Goal: Transaction & Acquisition: Obtain resource

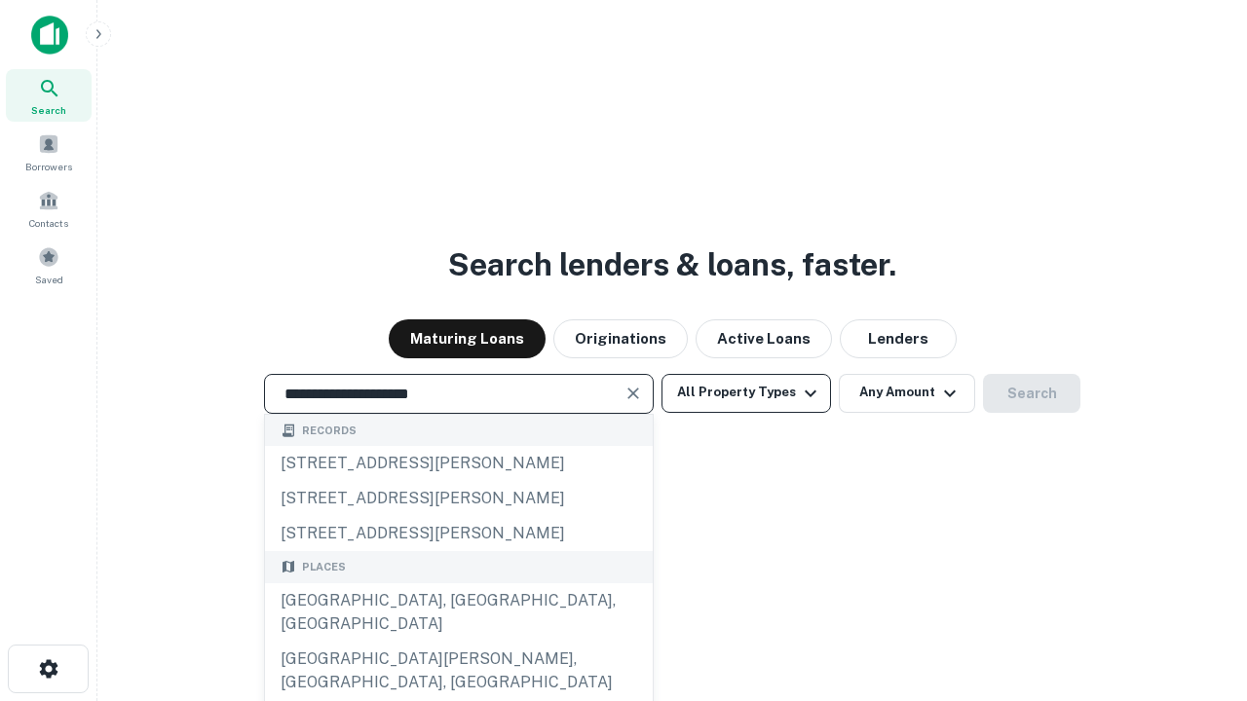
click at [458, 642] on div "[GEOGRAPHIC_DATA], [GEOGRAPHIC_DATA], [GEOGRAPHIC_DATA]" at bounding box center [459, 613] width 388 height 58
click at [746, 393] on button "All Property Types" at bounding box center [747, 393] width 170 height 39
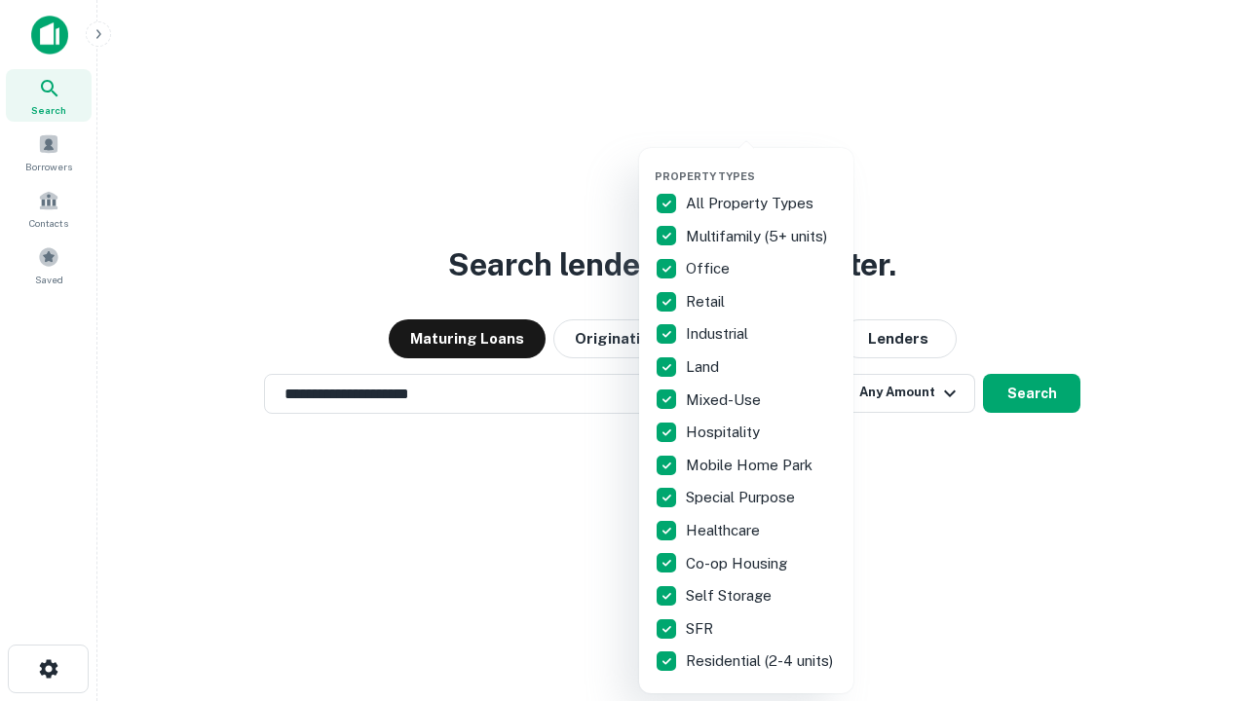
type input "**********"
click at [762, 164] on button "button" at bounding box center [762, 164] width 214 height 1
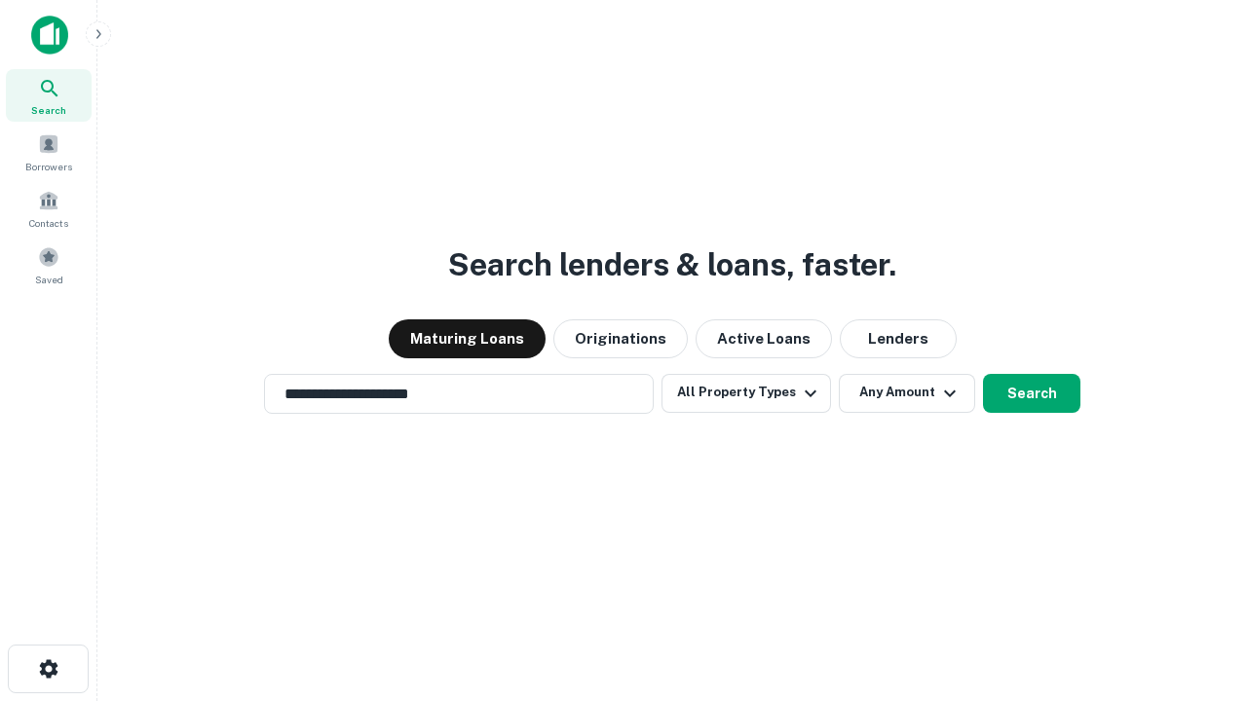
scroll to position [30, 0]
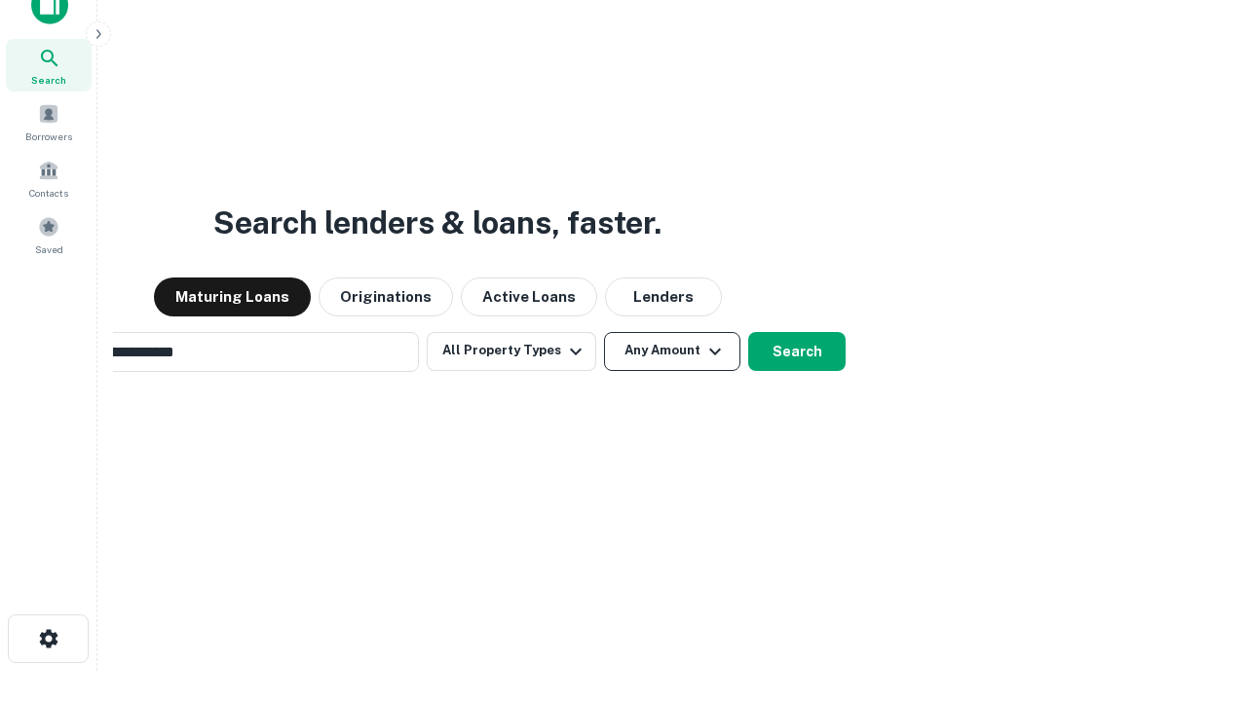
click at [604, 332] on button "Any Amount" at bounding box center [672, 351] width 136 height 39
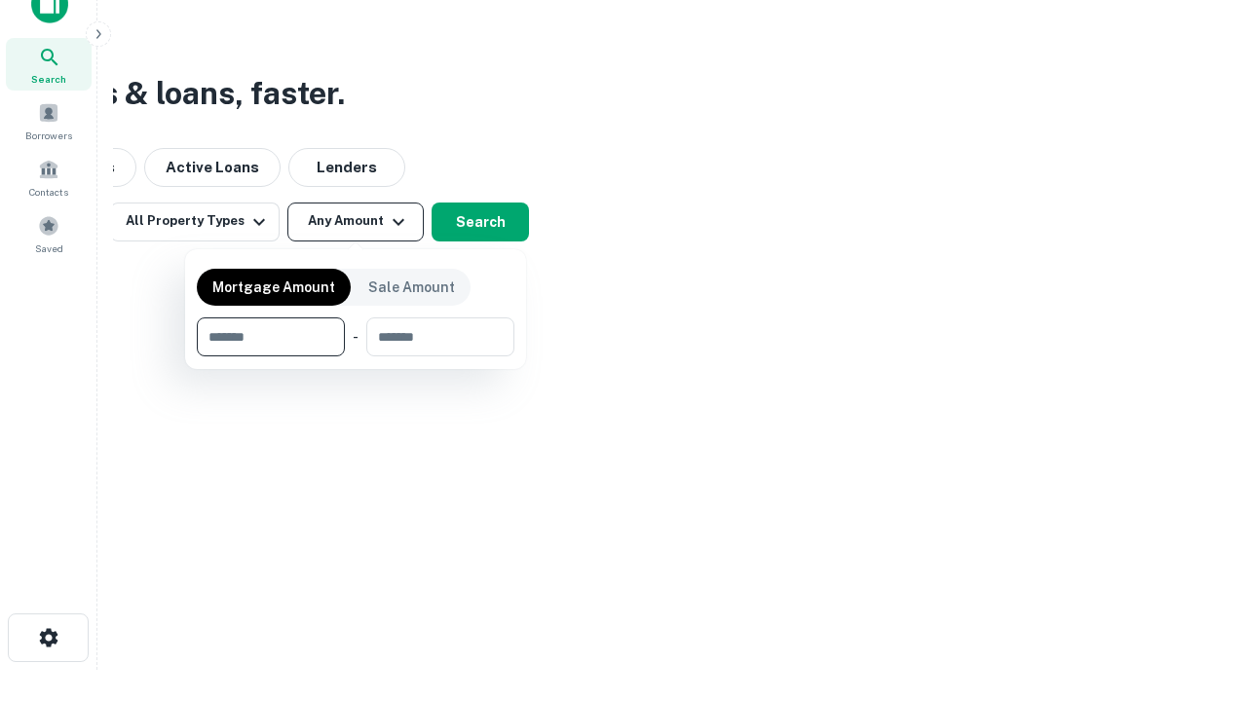
type input "*******"
click at [356, 357] on button "button" at bounding box center [356, 357] width 318 height 1
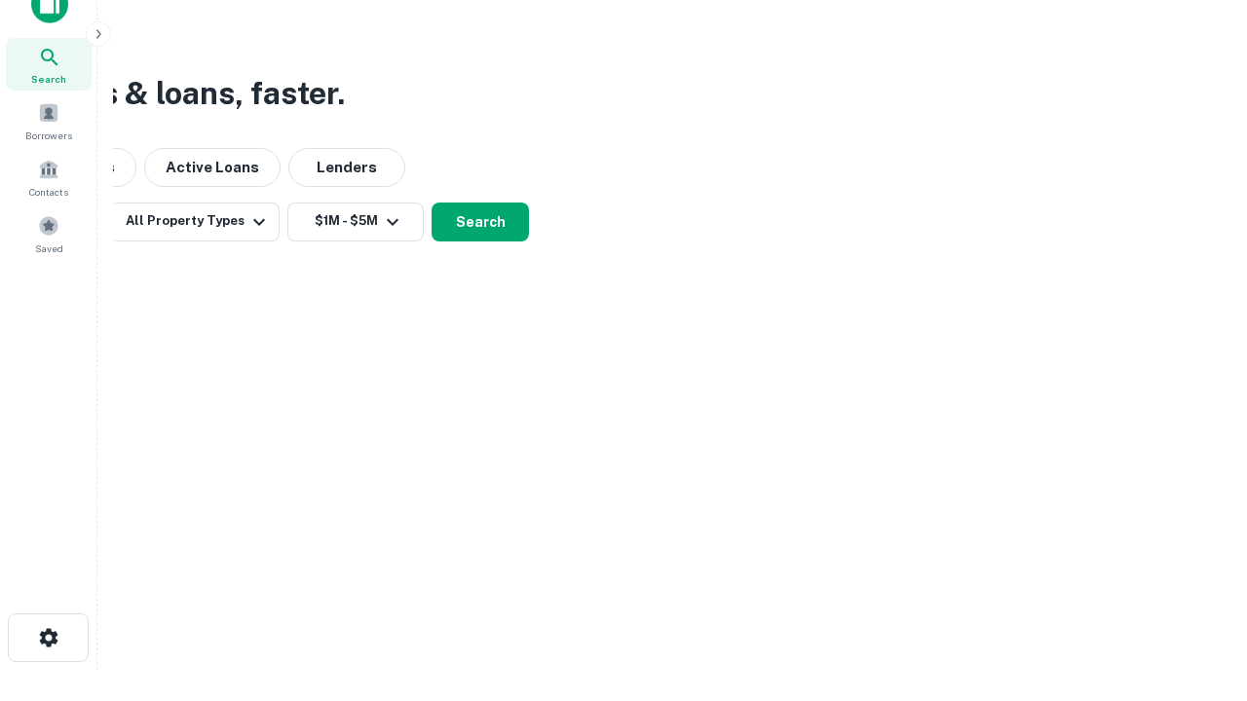
scroll to position [12, 360]
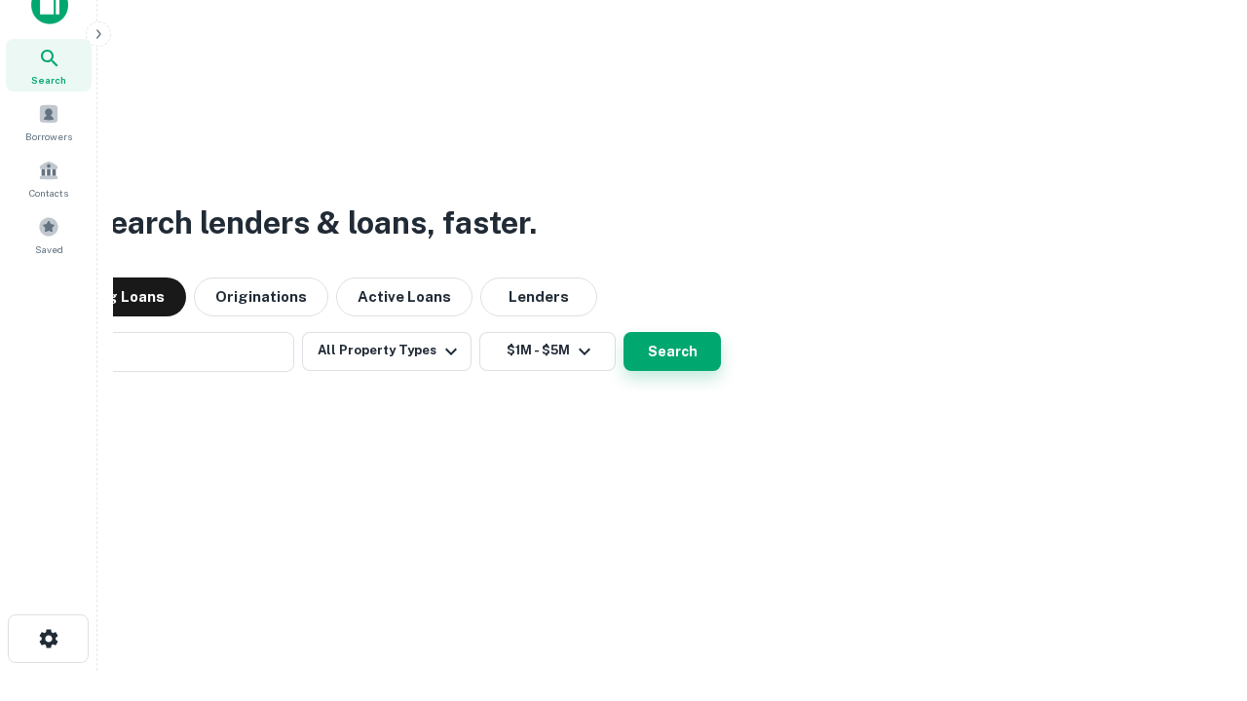
click at [624, 332] on button "Search" at bounding box center [672, 351] width 97 height 39
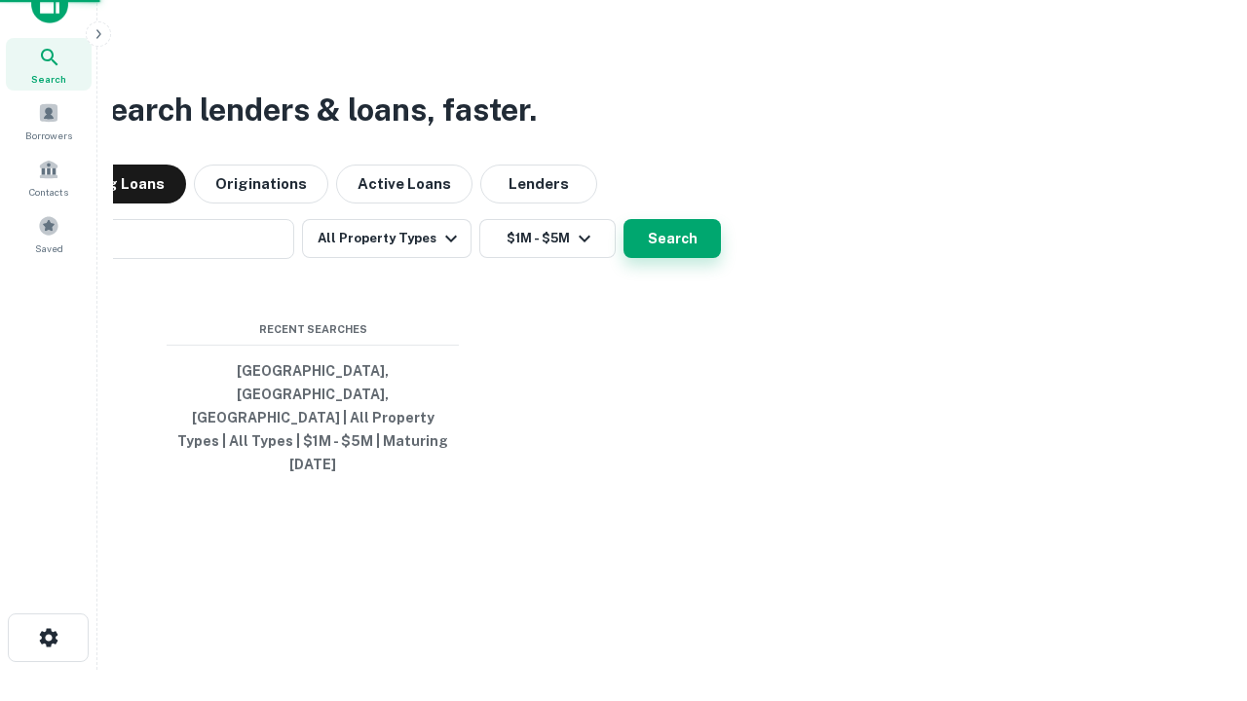
scroll to position [52, 551]
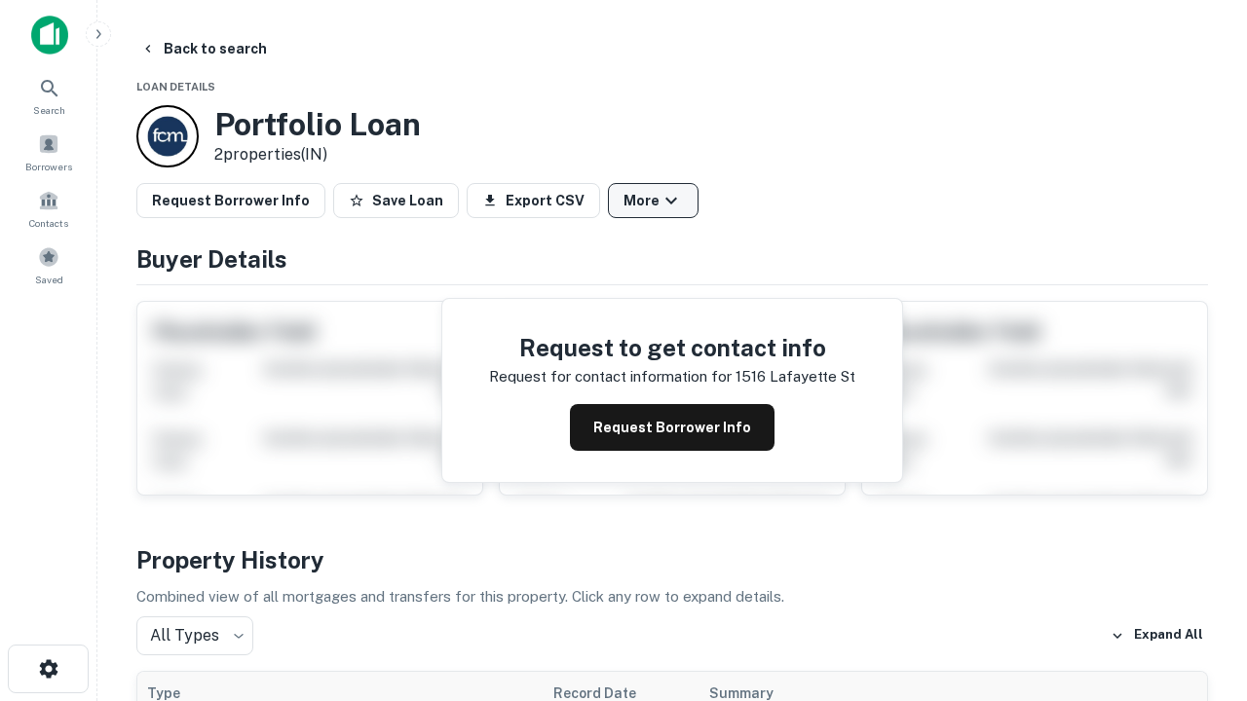
click at [653, 201] on button "More" at bounding box center [653, 200] width 91 height 35
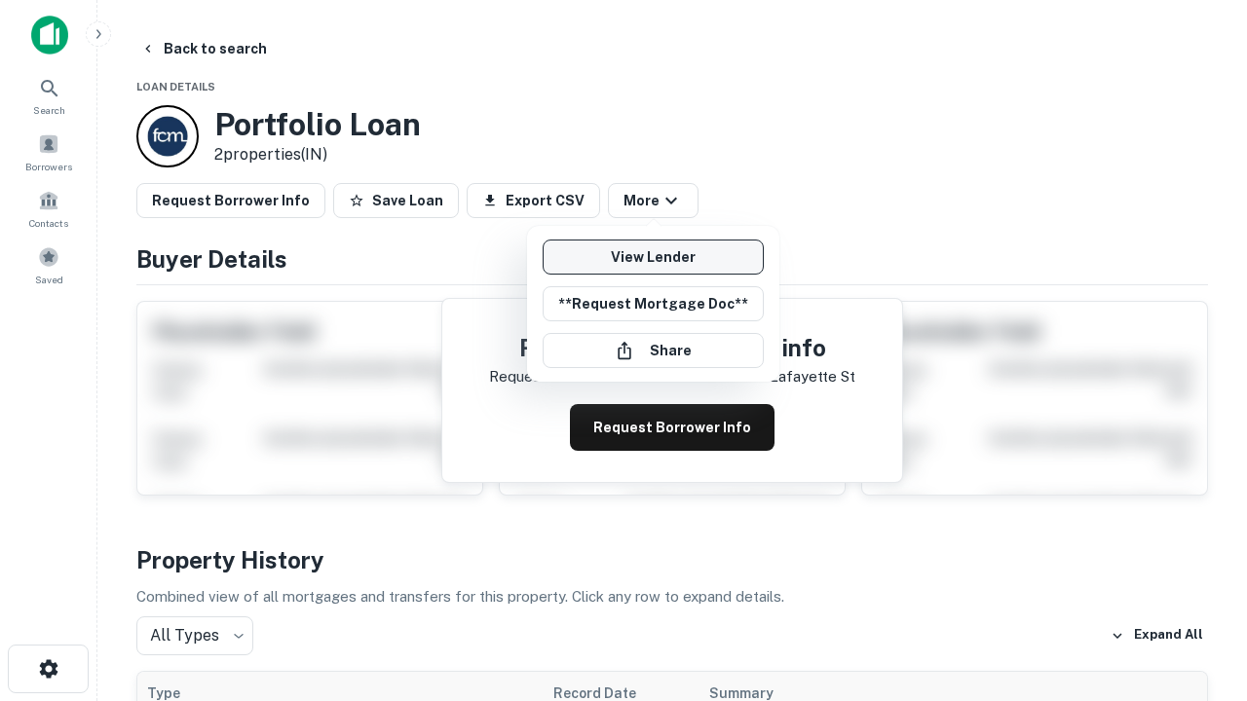
click at [653, 257] on link "View Lender" at bounding box center [653, 257] width 221 height 35
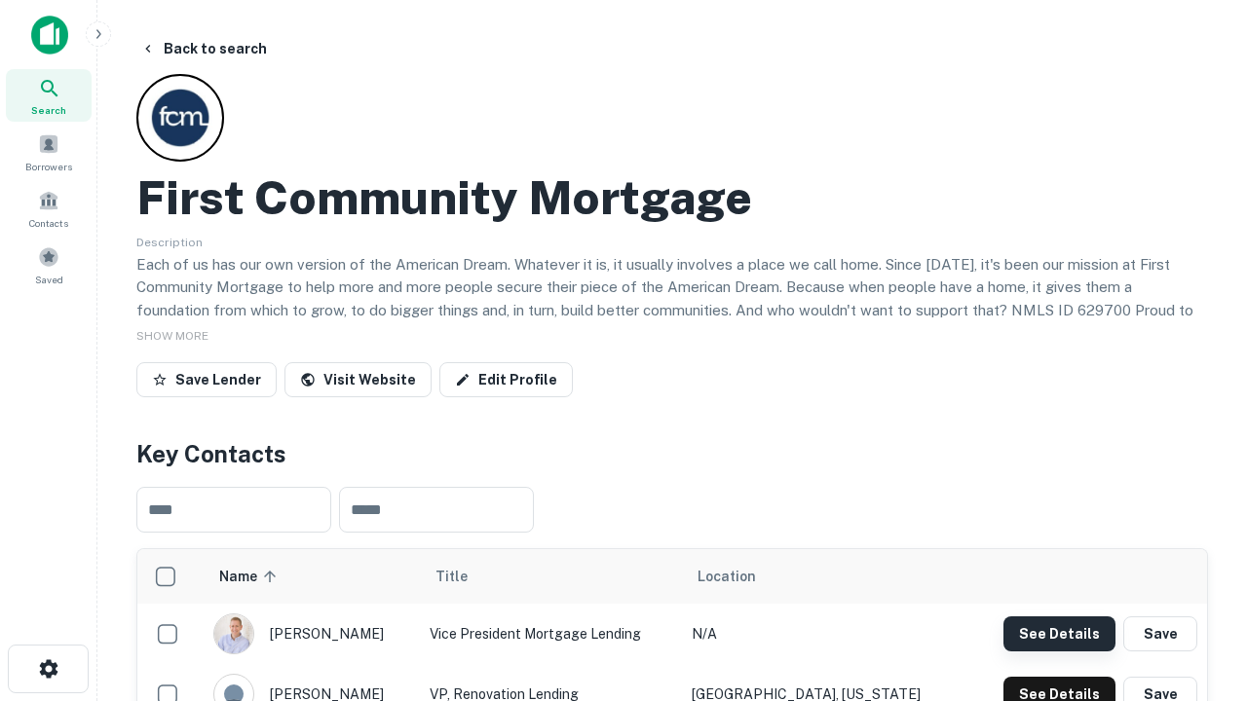
click at [1059, 633] on button "See Details" at bounding box center [1060, 634] width 112 height 35
click at [48, 669] on icon "button" at bounding box center [48, 669] width 23 height 23
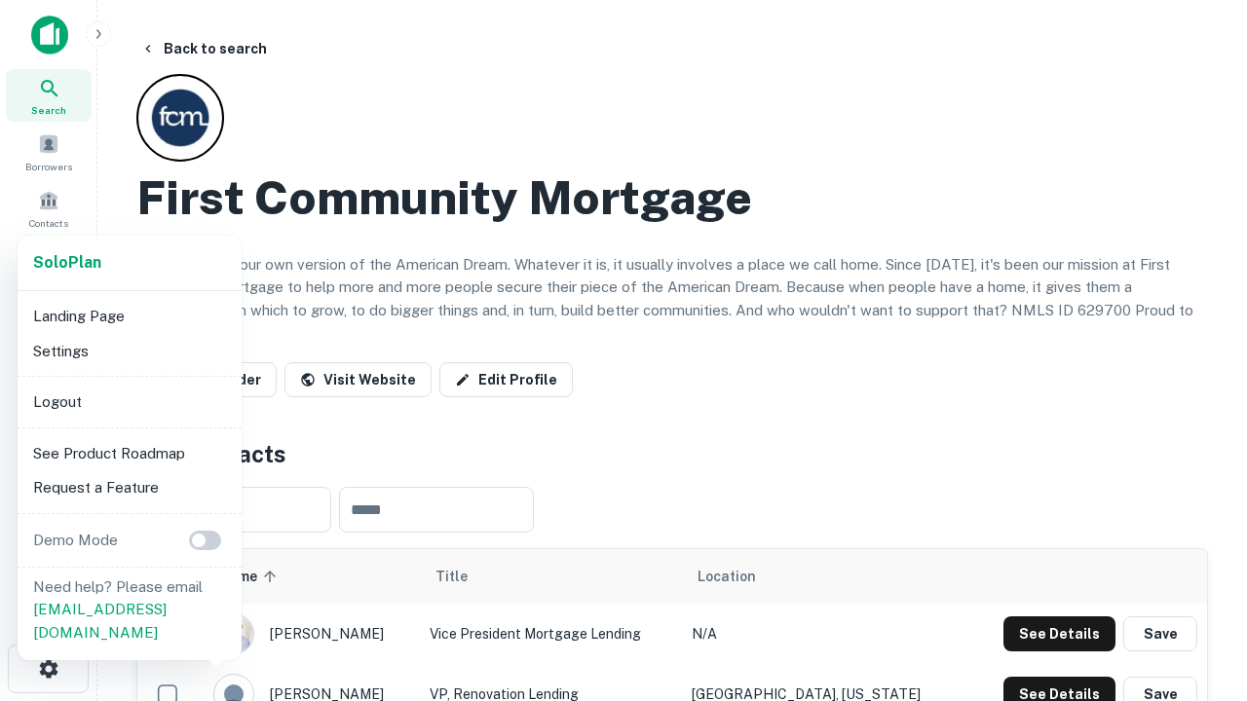
click at [129, 401] on li "Logout" at bounding box center [129, 402] width 208 height 35
